Goal: Check status: Check status

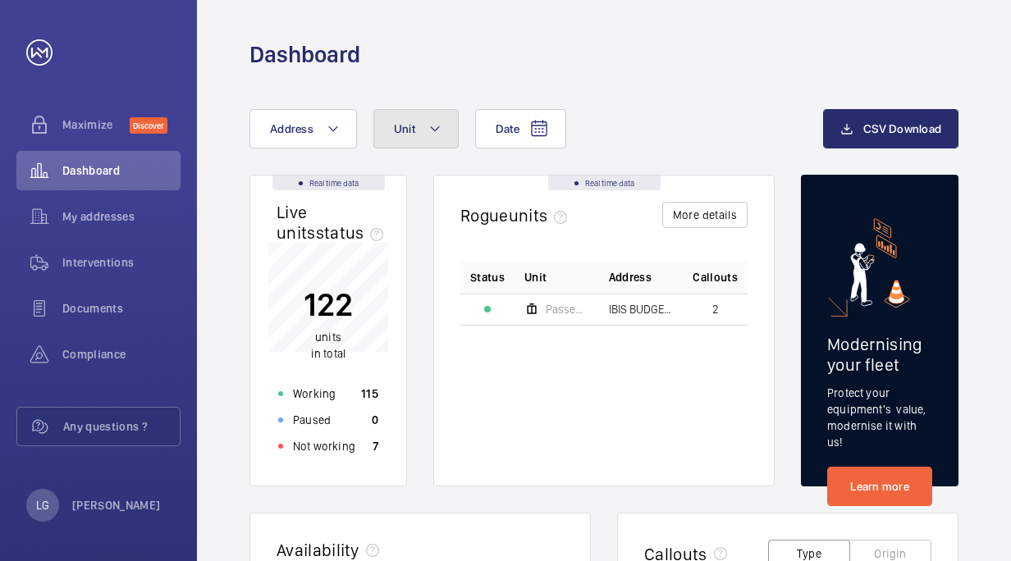
click at [443, 133] on button "Unit" at bounding box center [415, 128] width 85 height 39
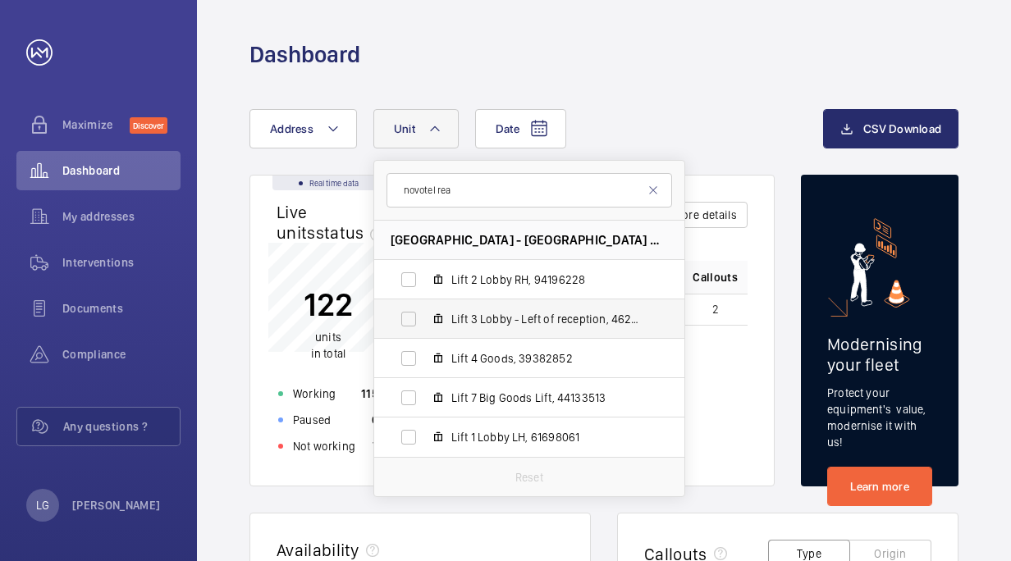
type input "novotel rea"
click at [485, 320] on span "Lift 3 Lobby - Left of reception, 46297413" at bounding box center [546, 319] width 190 height 16
click at [425, 320] on input "Lift 3 Lobby - Left of reception, 46297413" at bounding box center [408, 319] width 33 height 33
checkbox input "true"
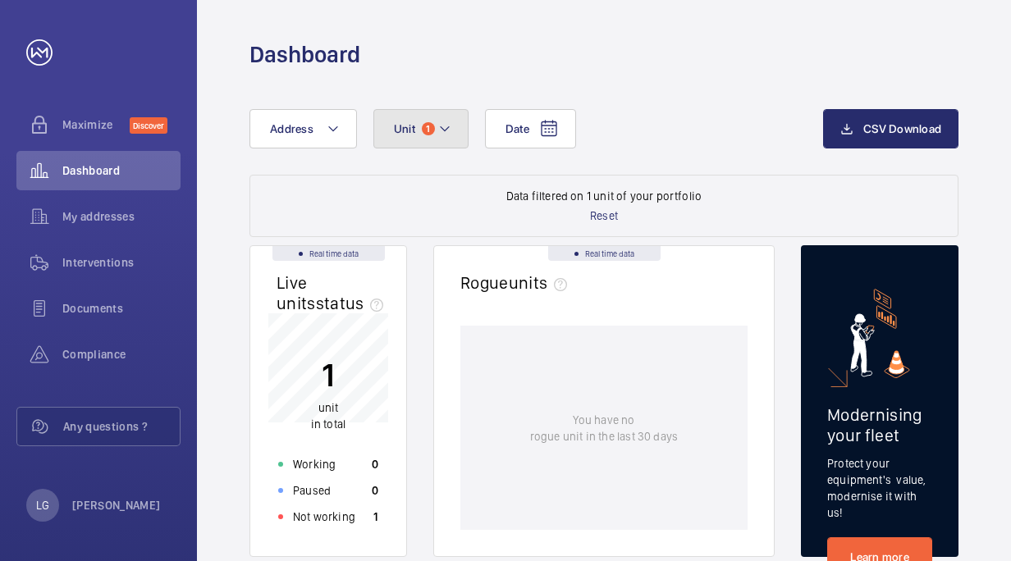
click at [427, 132] on span "1" at bounding box center [428, 128] width 13 height 13
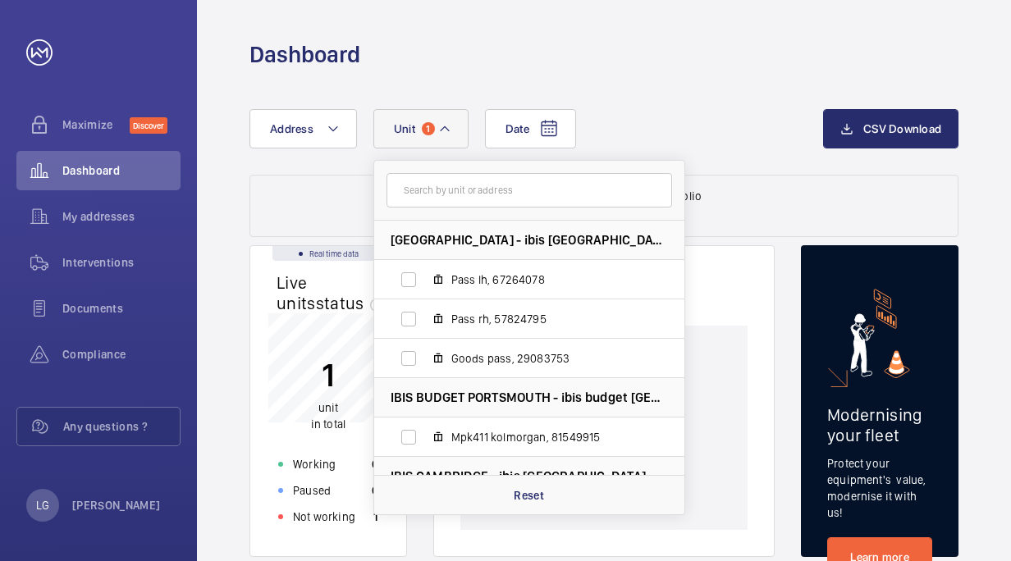
click at [655, 118] on div "Date Address Unit 1 [GEOGRAPHIC_DATA] - ibis [GEOGRAPHIC_DATA], 67264078 Pass r…" at bounding box center [536, 128] width 574 height 39
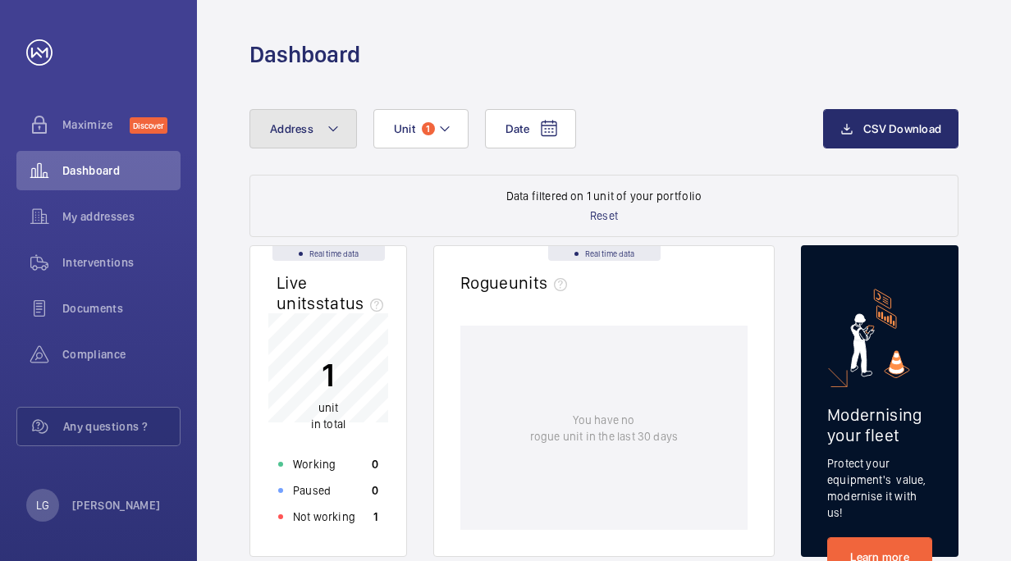
click at [341, 130] on button "Address" at bounding box center [303, 128] width 108 height 39
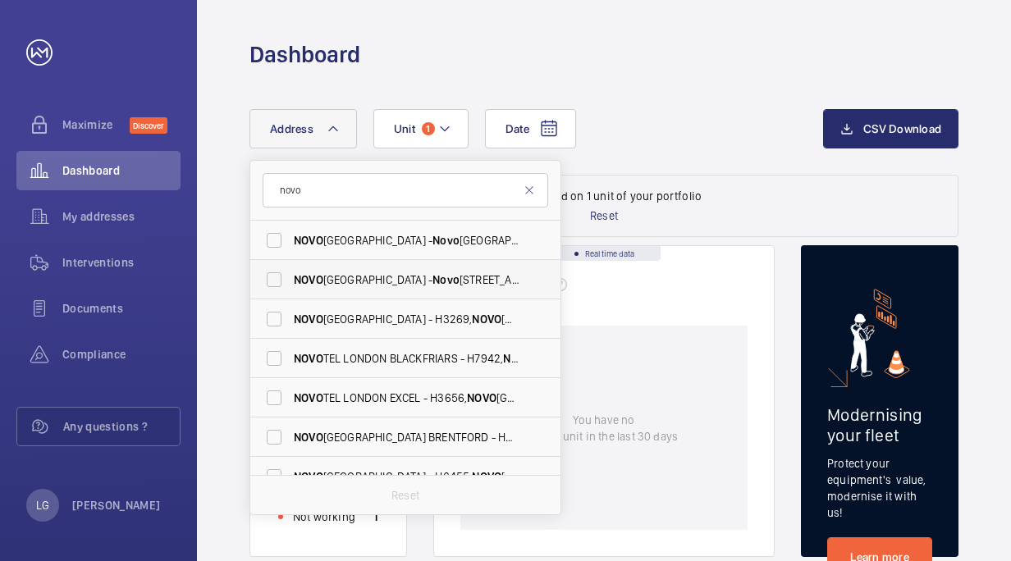
type input "novo"
click at [420, 282] on span "[GEOGRAPHIC_DATA] - [GEOGRAPHIC_DATA]" at bounding box center [407, 280] width 226 height 16
click at [291, 282] on input "[GEOGRAPHIC_DATA] - [GEOGRAPHIC_DATA]" at bounding box center [274, 279] width 33 height 33
checkbox input "true"
click at [779, 178] on wm-front-dashboard-filters-results "Data filtered on 1 unit of your portfolio Reset" at bounding box center [603, 206] width 709 height 62
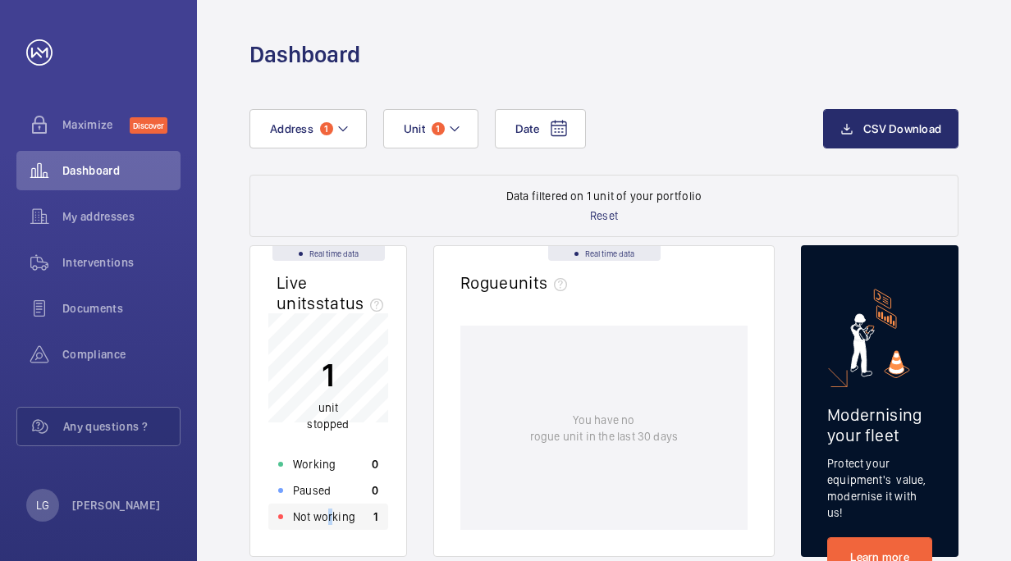
click at [330, 520] on p "Not working" at bounding box center [324, 517] width 62 height 16
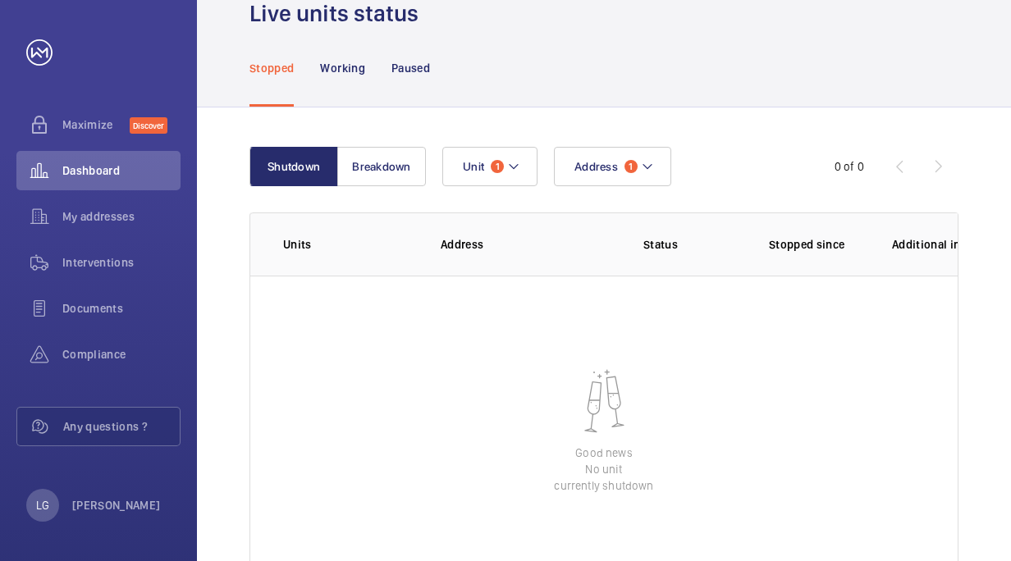
scroll to position [140, 0]
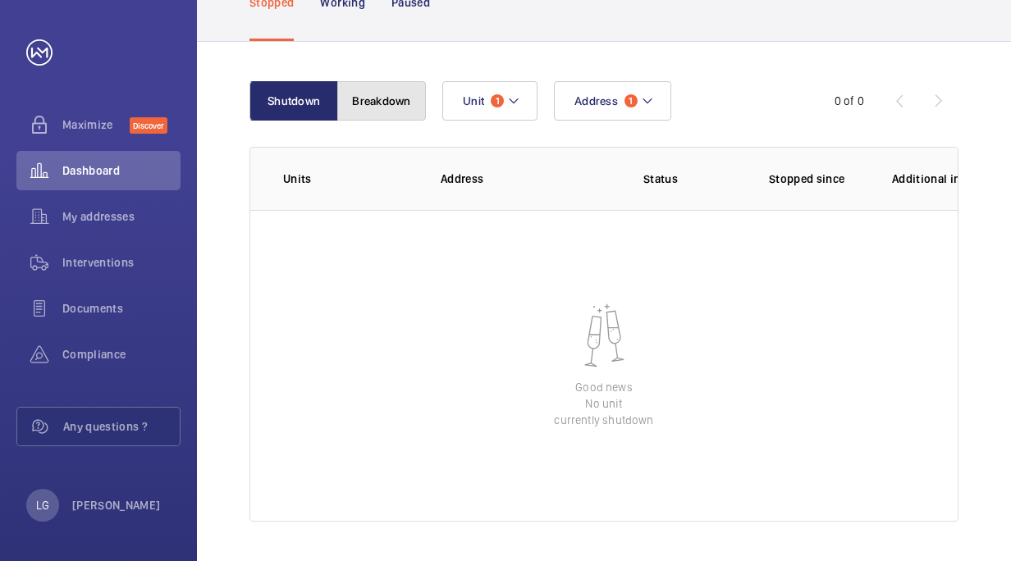
click at [353, 107] on button "Breakdown" at bounding box center [381, 100] width 89 height 39
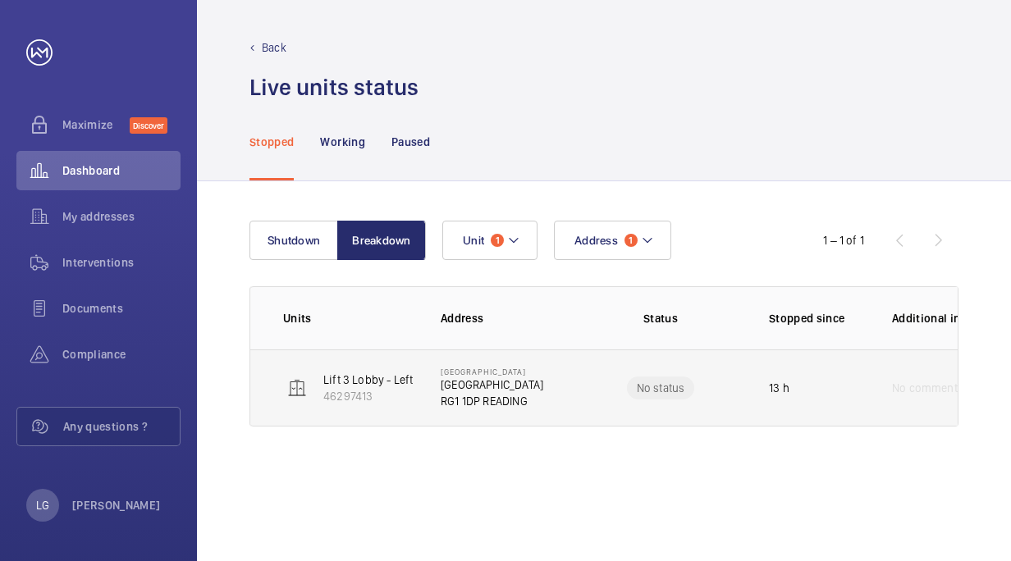
click at [671, 389] on p "No status" at bounding box center [661, 388] width 48 height 16
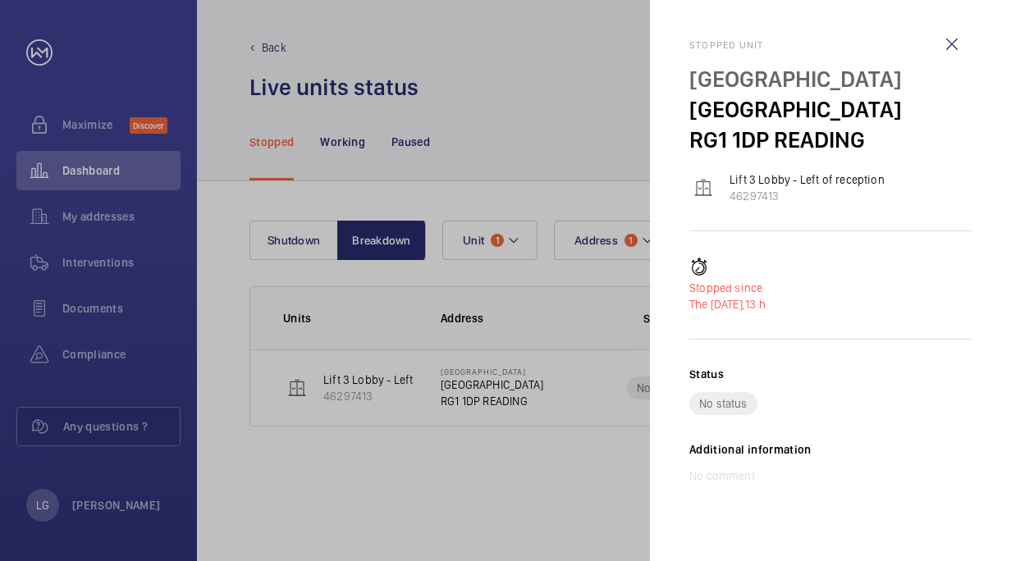
click at [528, 475] on div at bounding box center [505, 280] width 1011 height 561
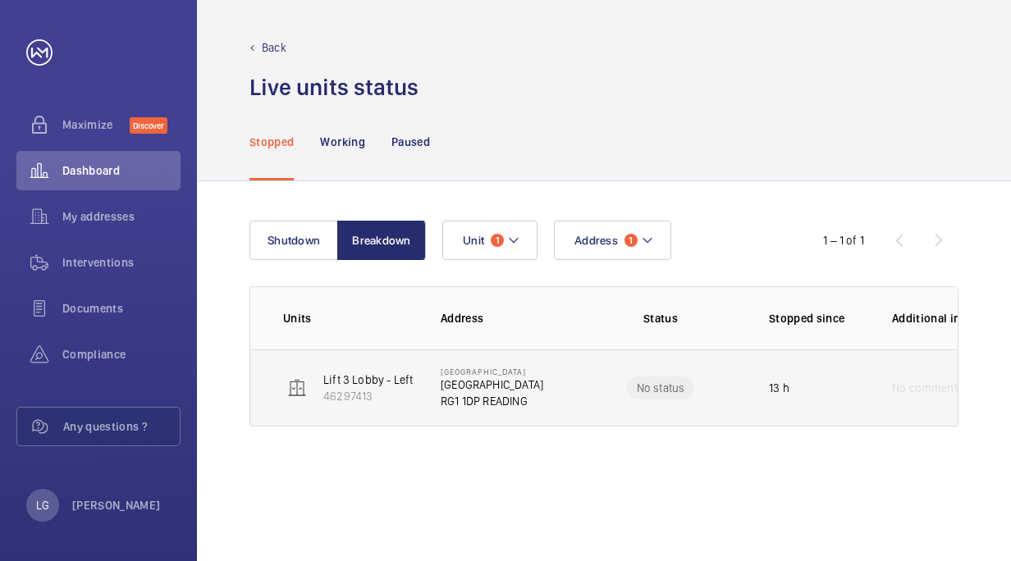
click at [925, 391] on span "No comment" at bounding box center [925, 388] width 66 height 16
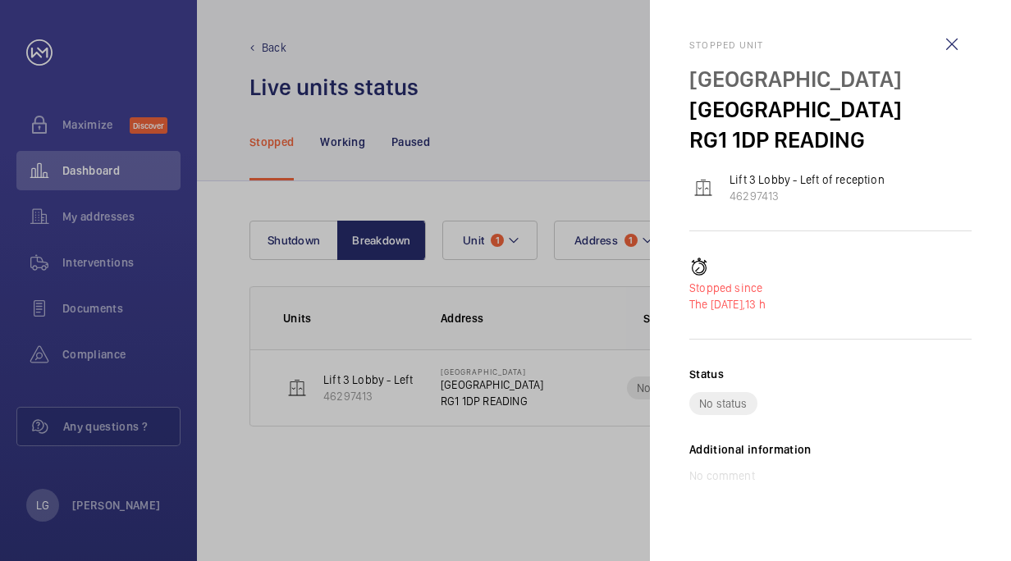
drag, startPoint x: 502, startPoint y: 485, endPoint x: 561, endPoint y: 461, distance: 63.7
click at [502, 485] on div at bounding box center [505, 280] width 1011 height 561
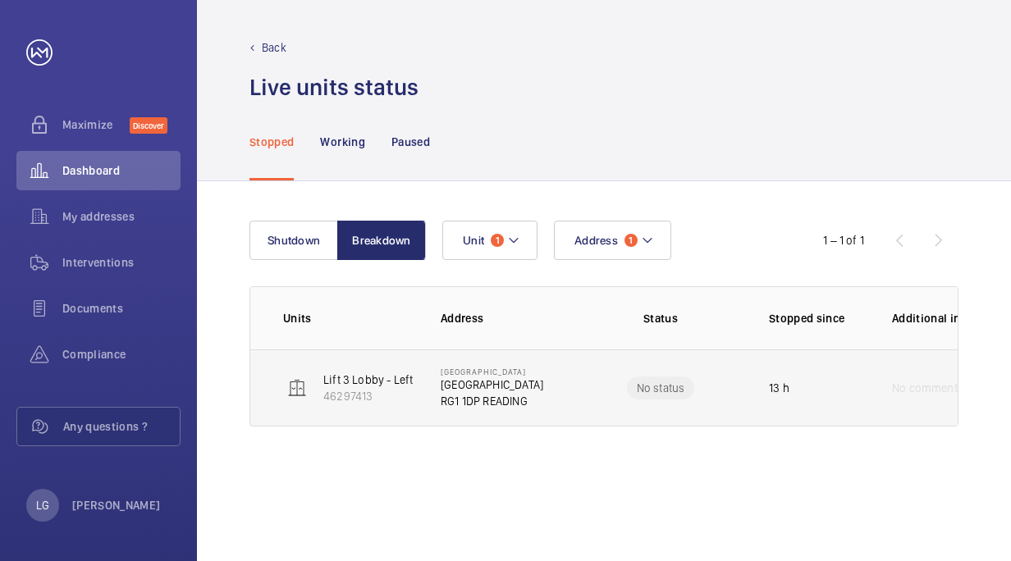
click at [348, 390] on p "46297413" at bounding box center [400, 396] width 155 height 16
